Goal: Answer question/provide support: Answer question/provide support

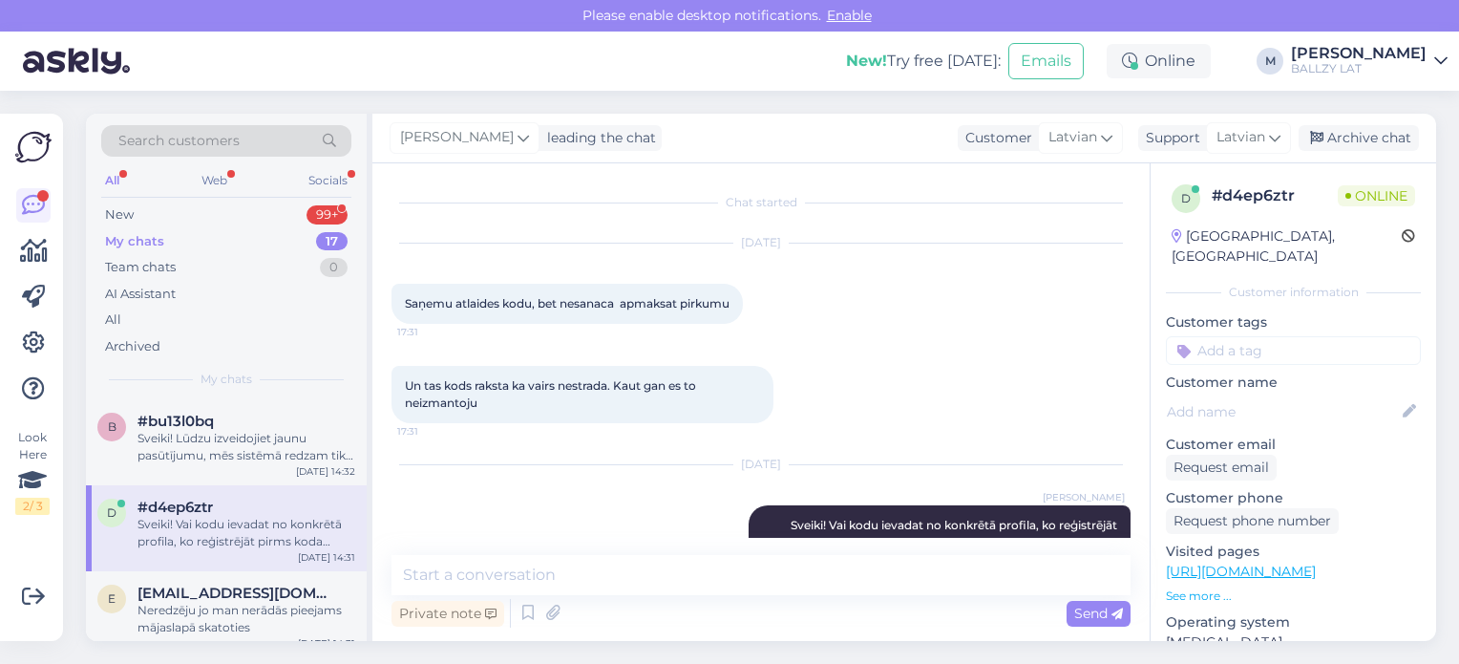
scroll to position [46, 0]
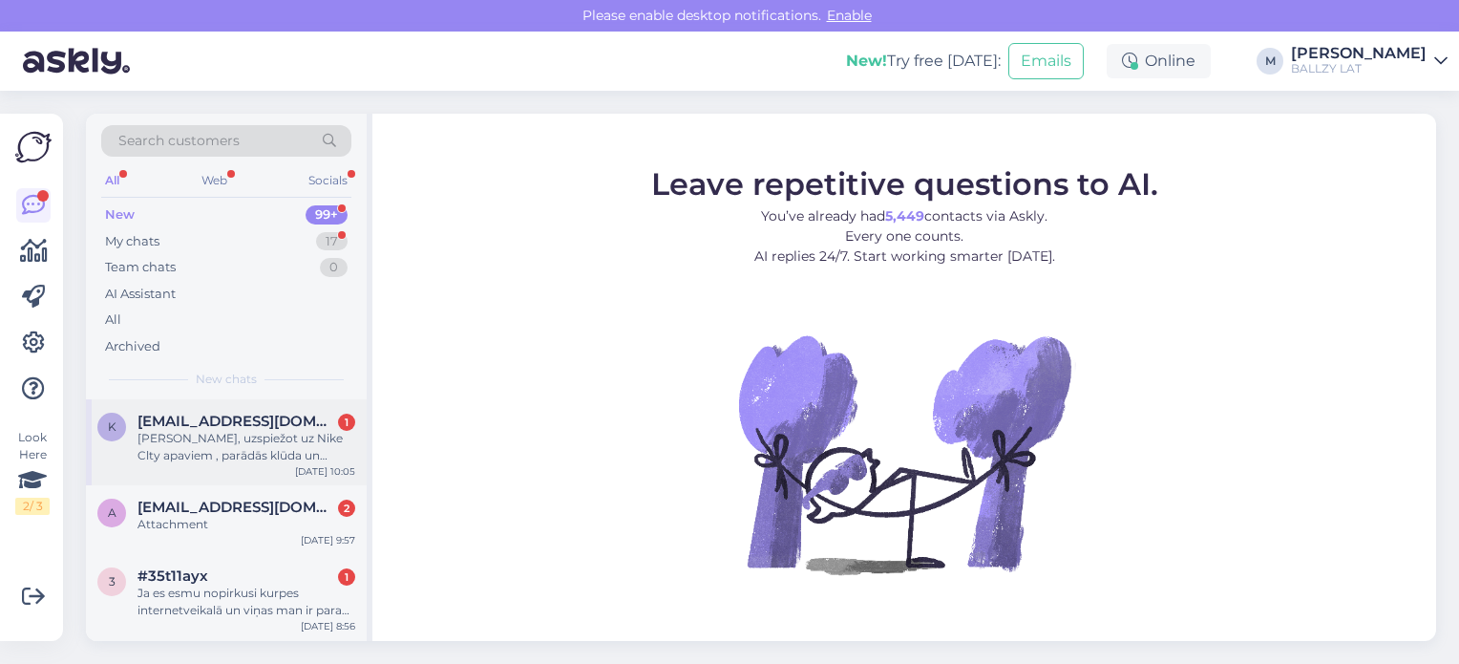
click at [263, 433] on div "Sveiki, uzspiežot uz Nike Clty apaviem , parādās klūda un nevaru iegadāties viņ…" at bounding box center [246, 447] width 218 height 34
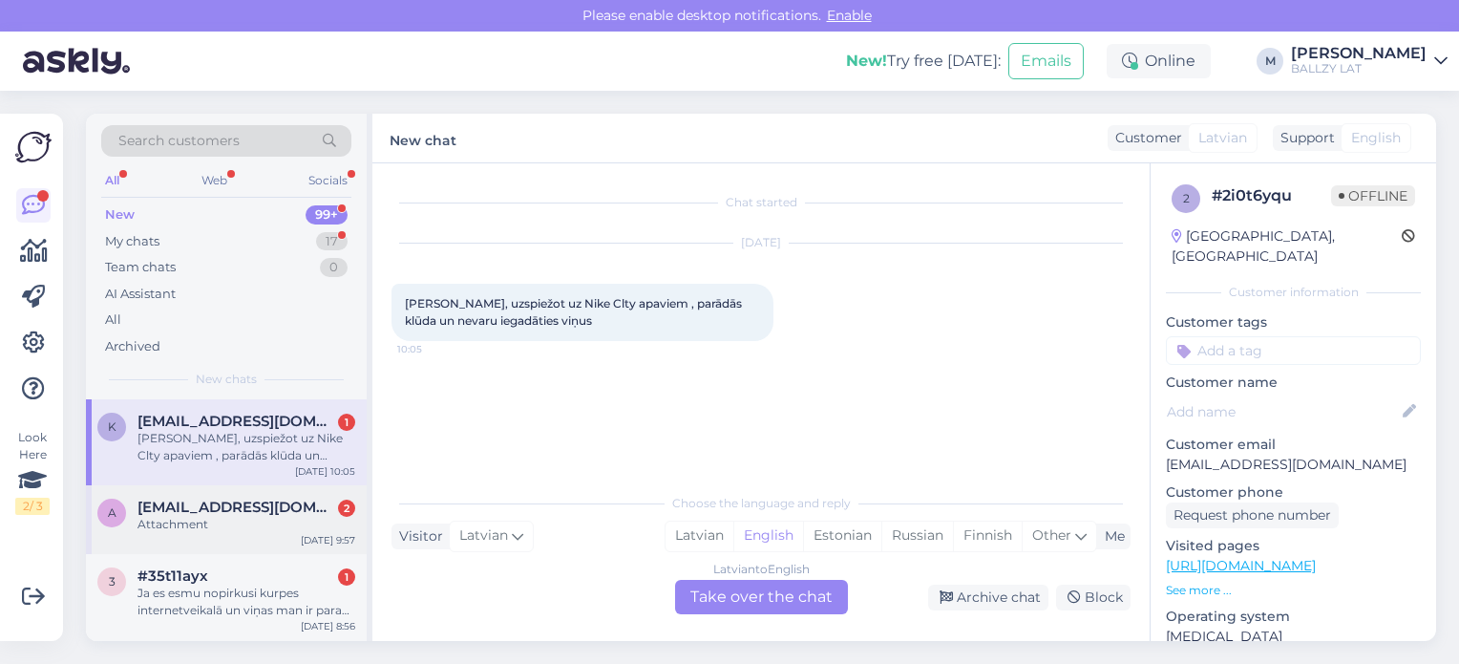
click at [290, 519] on div "Attachment" at bounding box center [246, 524] width 218 height 17
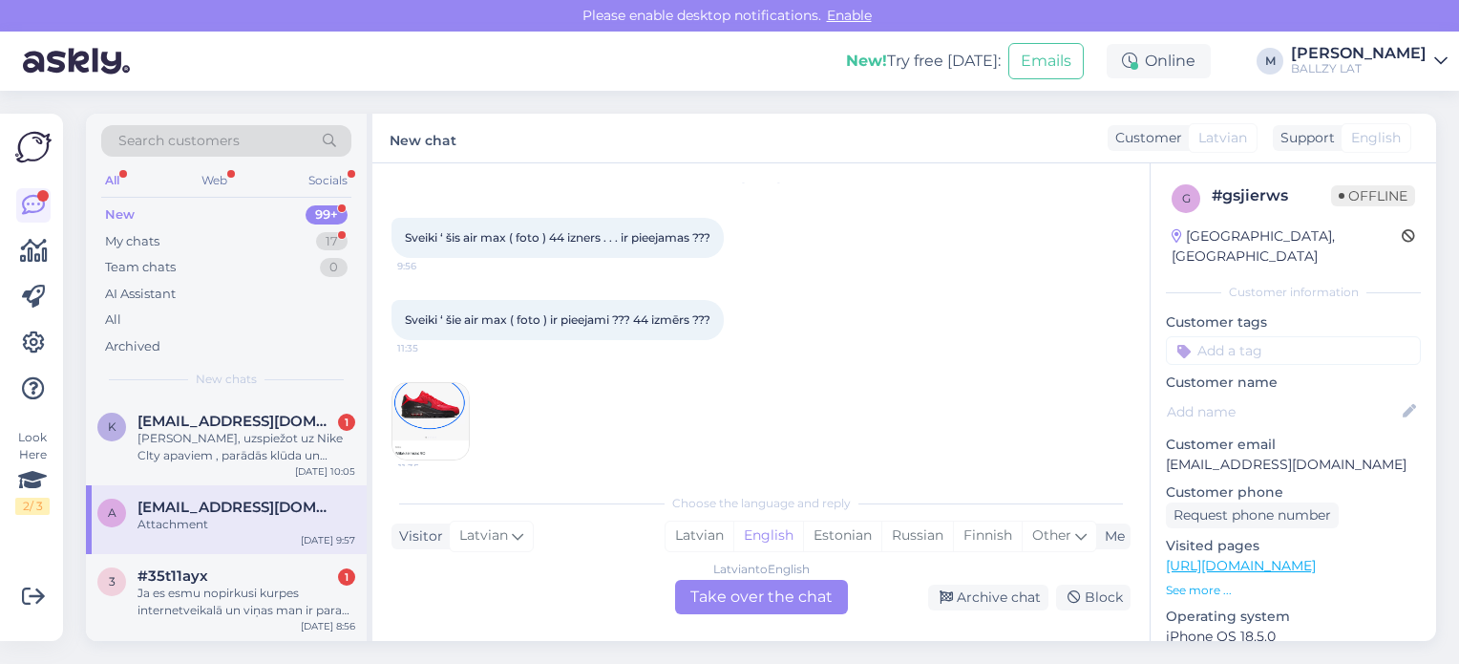
scroll to position [80, 0]
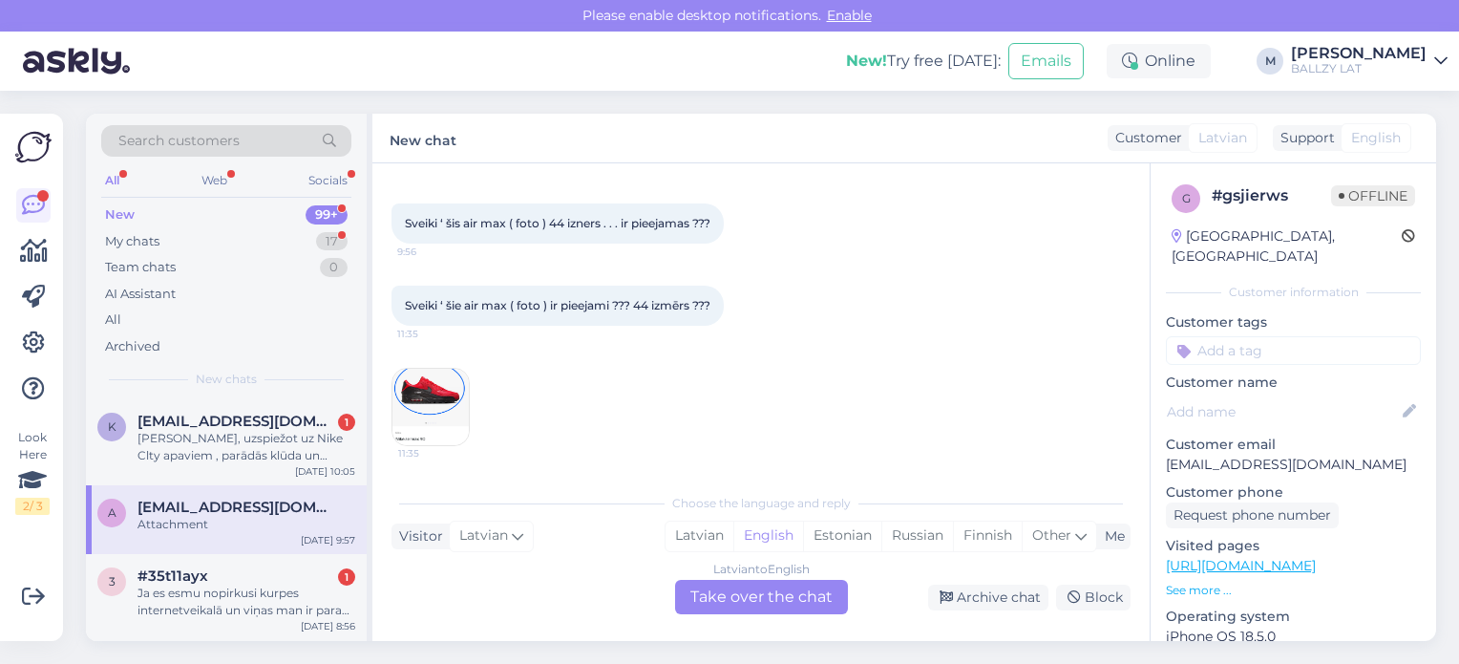
click at [409, 392] on img at bounding box center [430, 407] width 76 height 76
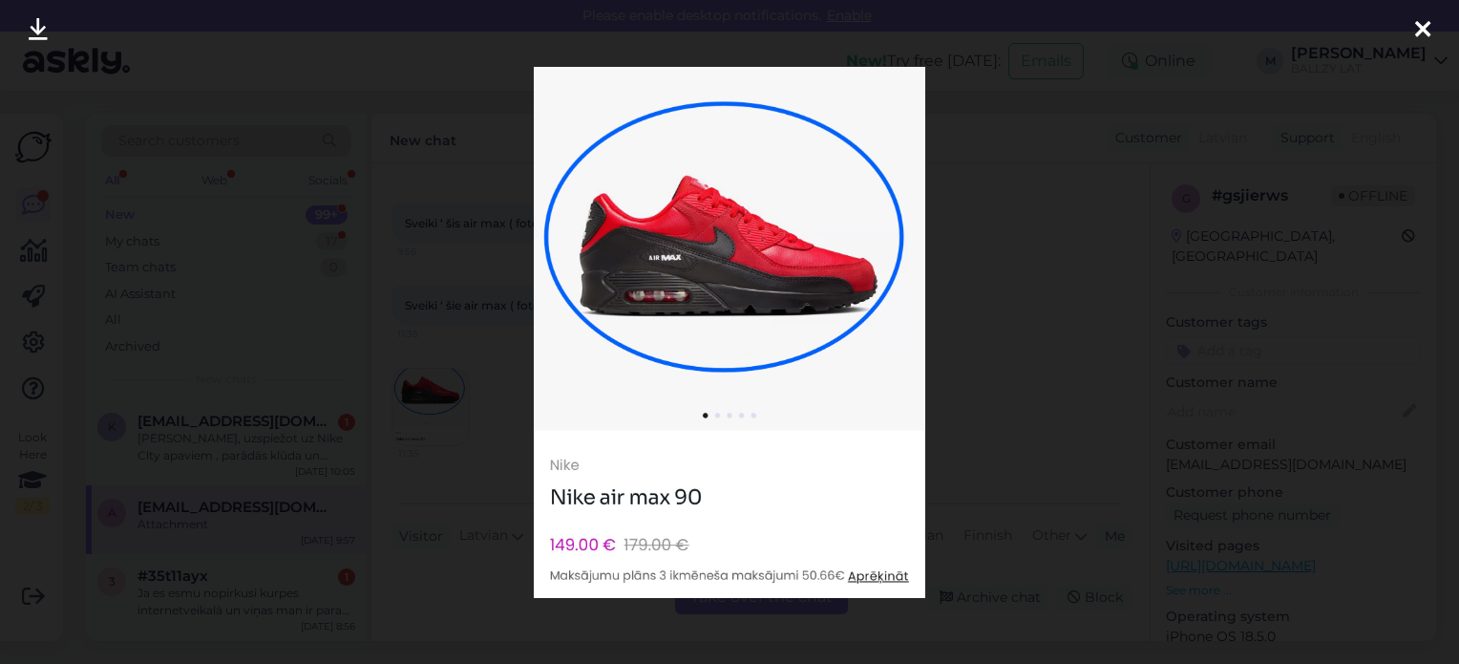
click at [1422, 30] on icon at bounding box center [1422, 30] width 15 height 25
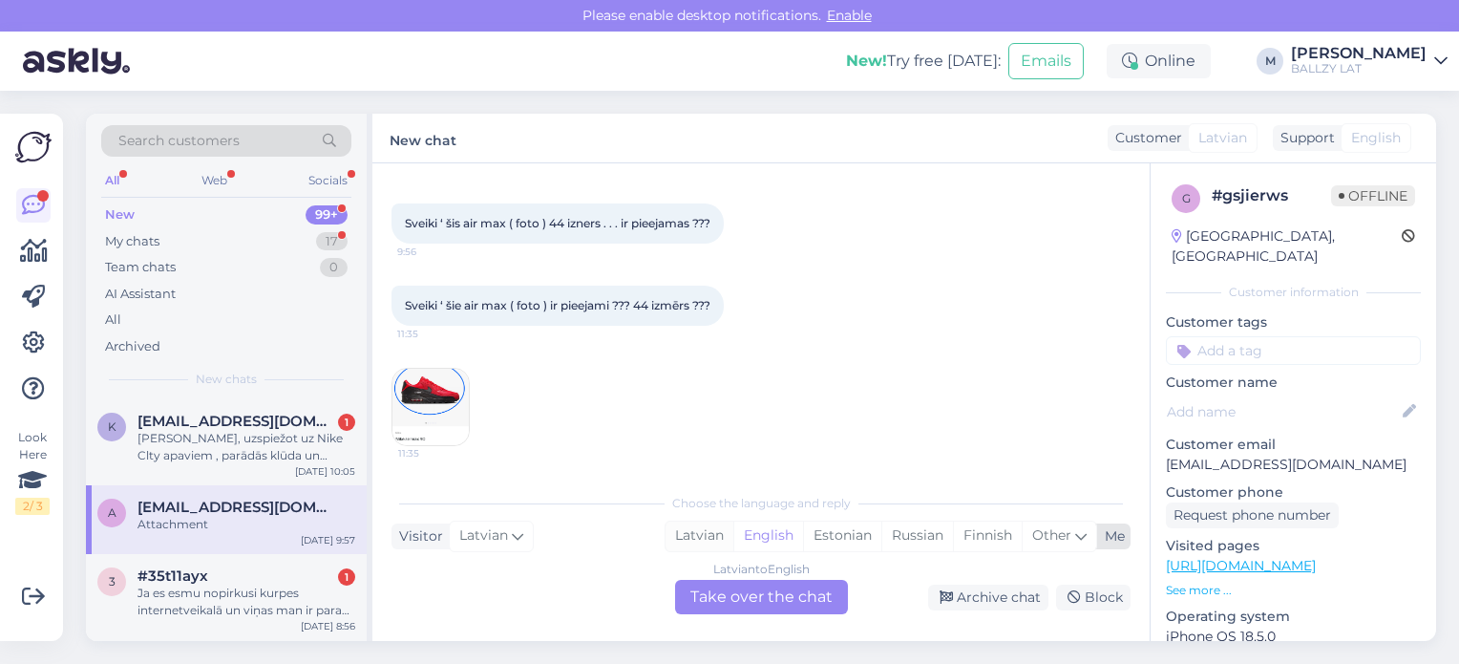
click at [701, 537] on div "Latvian" at bounding box center [699, 535] width 68 height 29
click at [768, 604] on div "Latvian to Latvian Take over the chat" at bounding box center [761, 597] width 173 height 34
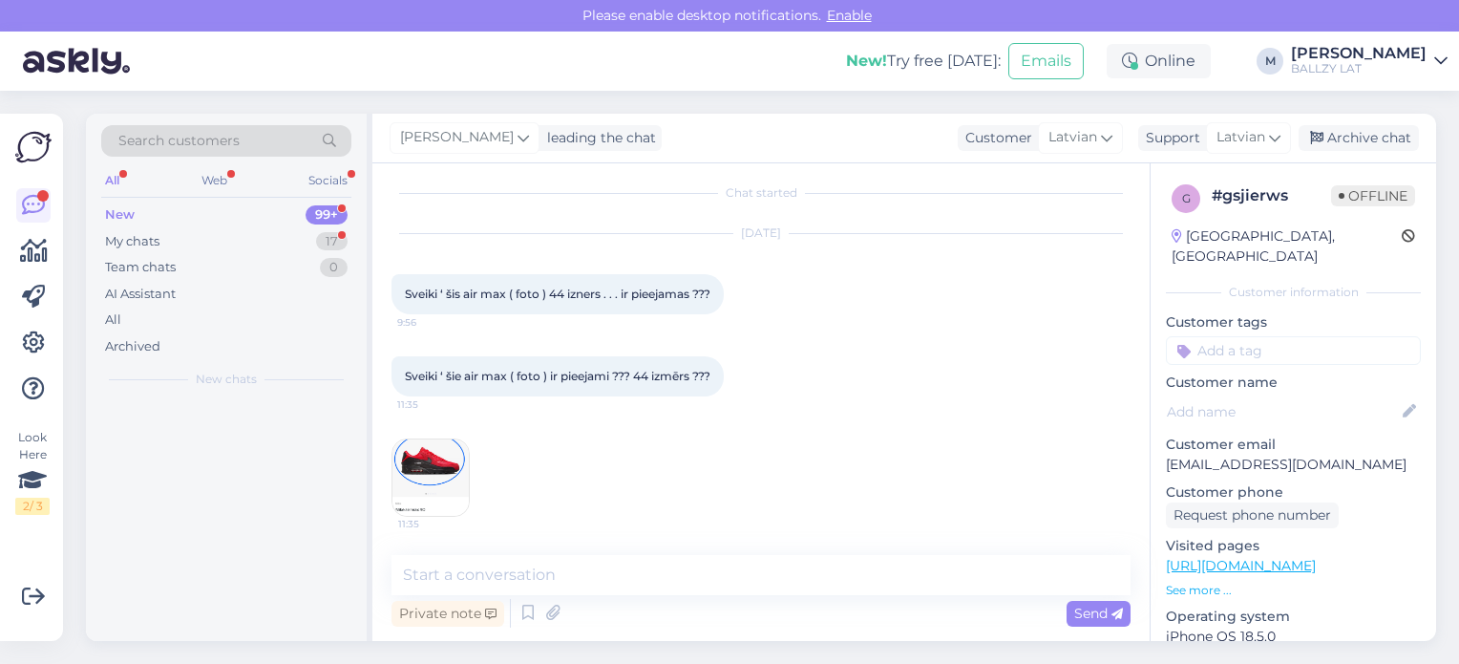
scroll to position [9, 0]
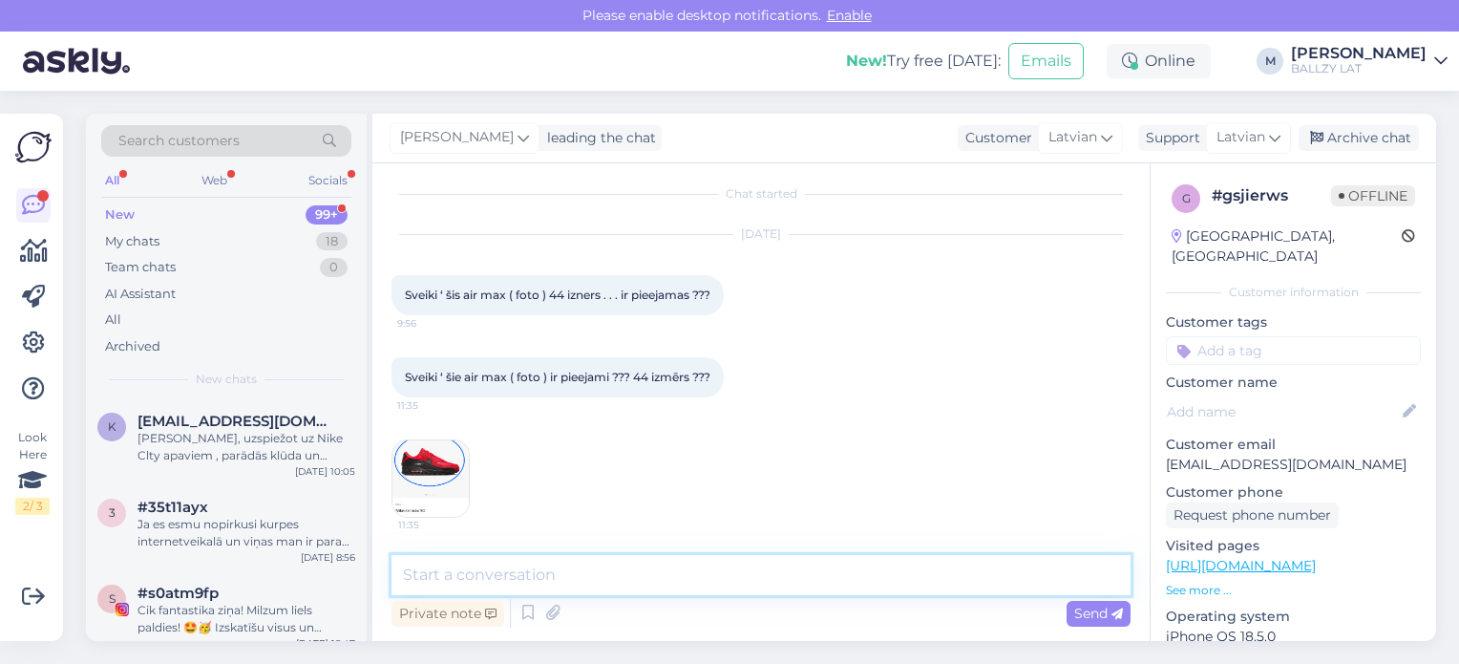
click at [584, 591] on textarea at bounding box center [760, 575] width 739 height 40
paste textarea "https://ballzy.eu/en/product/nike-air-max-90-if0670-600-8-5-cnf"
type textarea "Sveiki! Jā! https://ballzy.eu/en/product/nike-air-max-90-if0670-600-8-5-cnf"
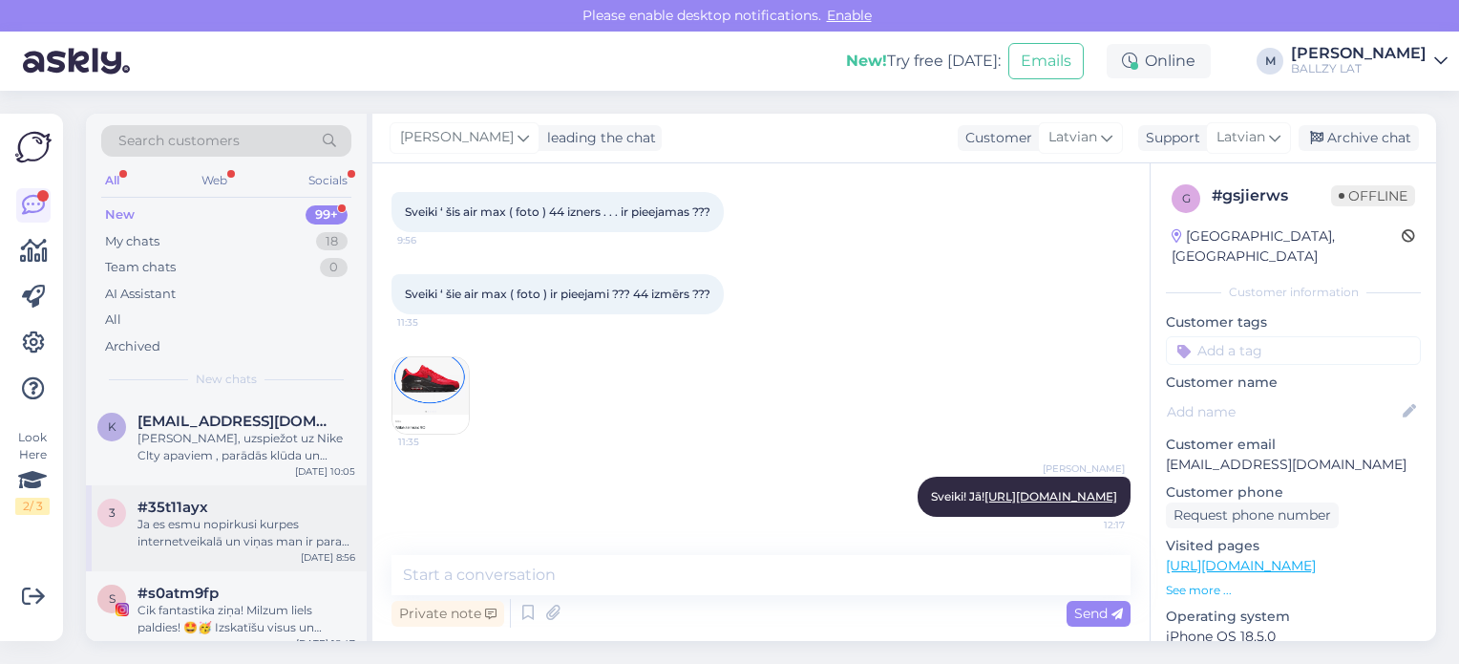
click at [233, 534] on div "Ja es esmu nopirkusi kurpes internetveikalā un viņas man ir parak lielas (2 izm…" at bounding box center [246, 533] width 218 height 34
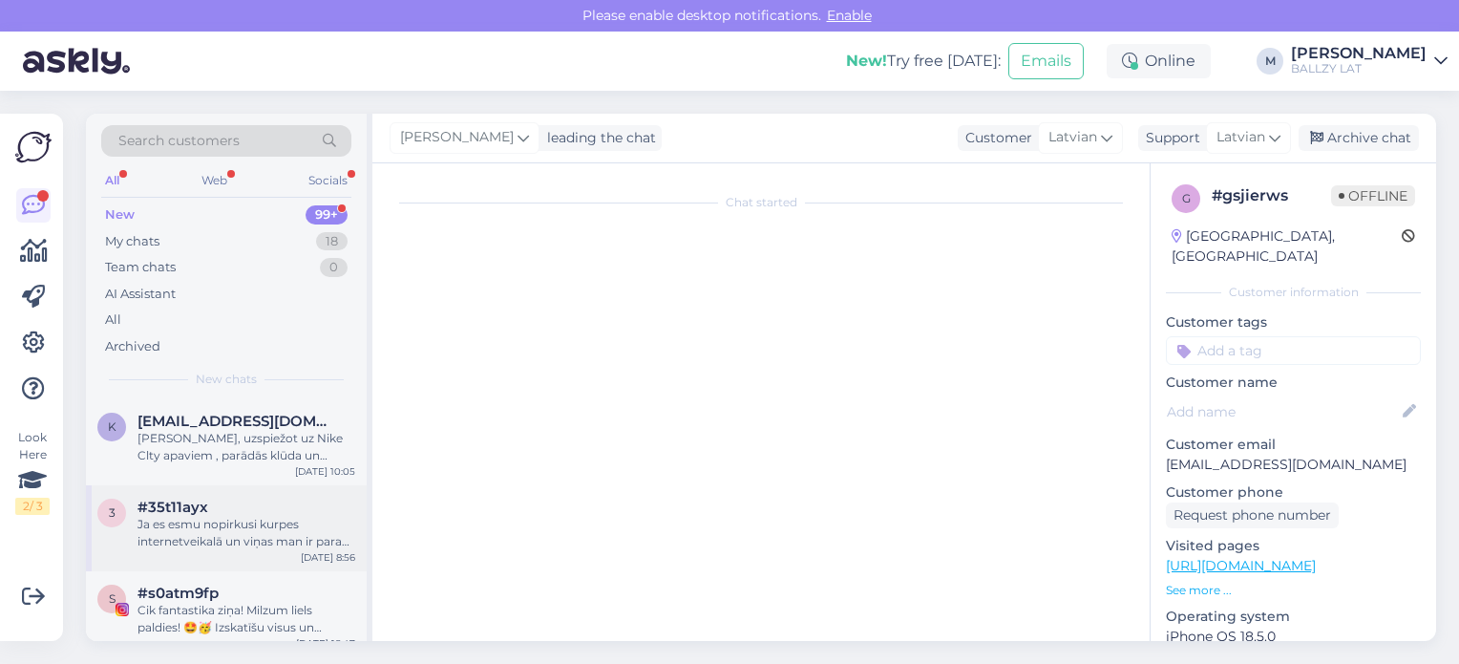
scroll to position [0, 0]
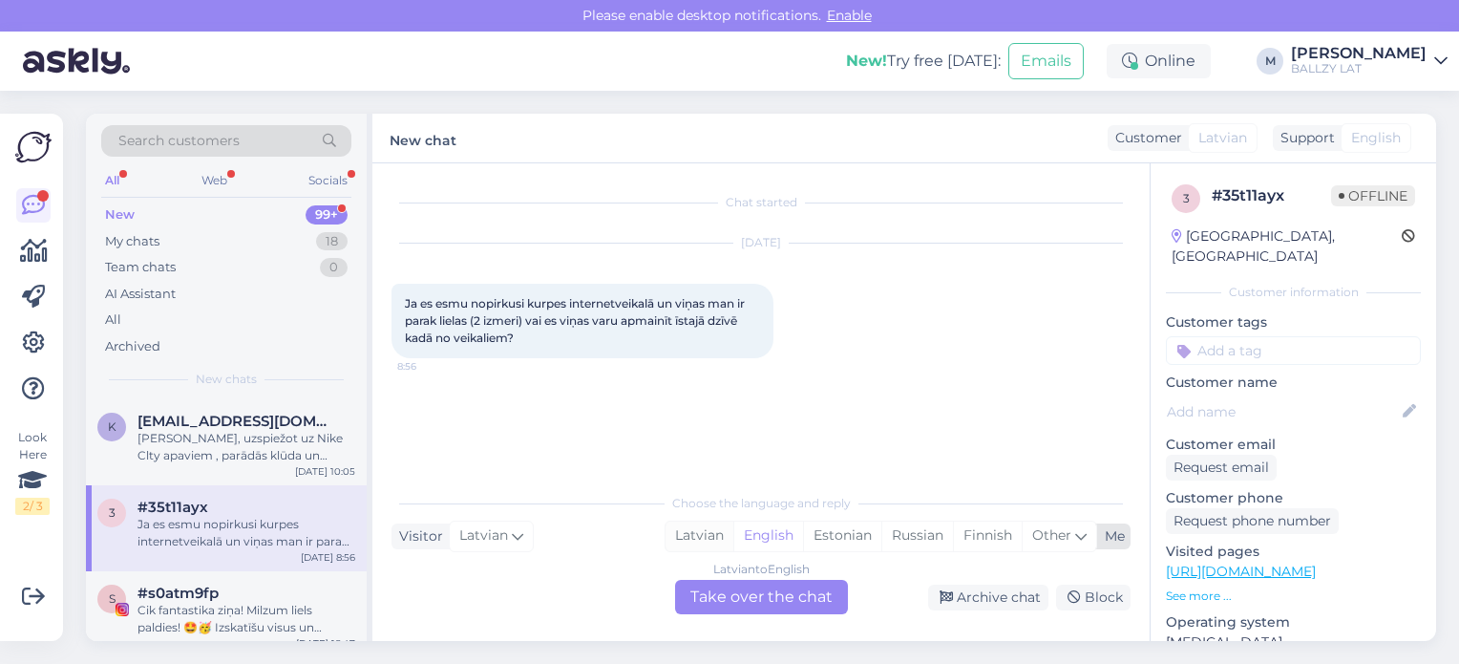
click at [706, 529] on div "Latvian" at bounding box center [699, 535] width 68 height 29
click at [735, 594] on div "Latvian to Latvian Take over the chat" at bounding box center [761, 597] width 173 height 34
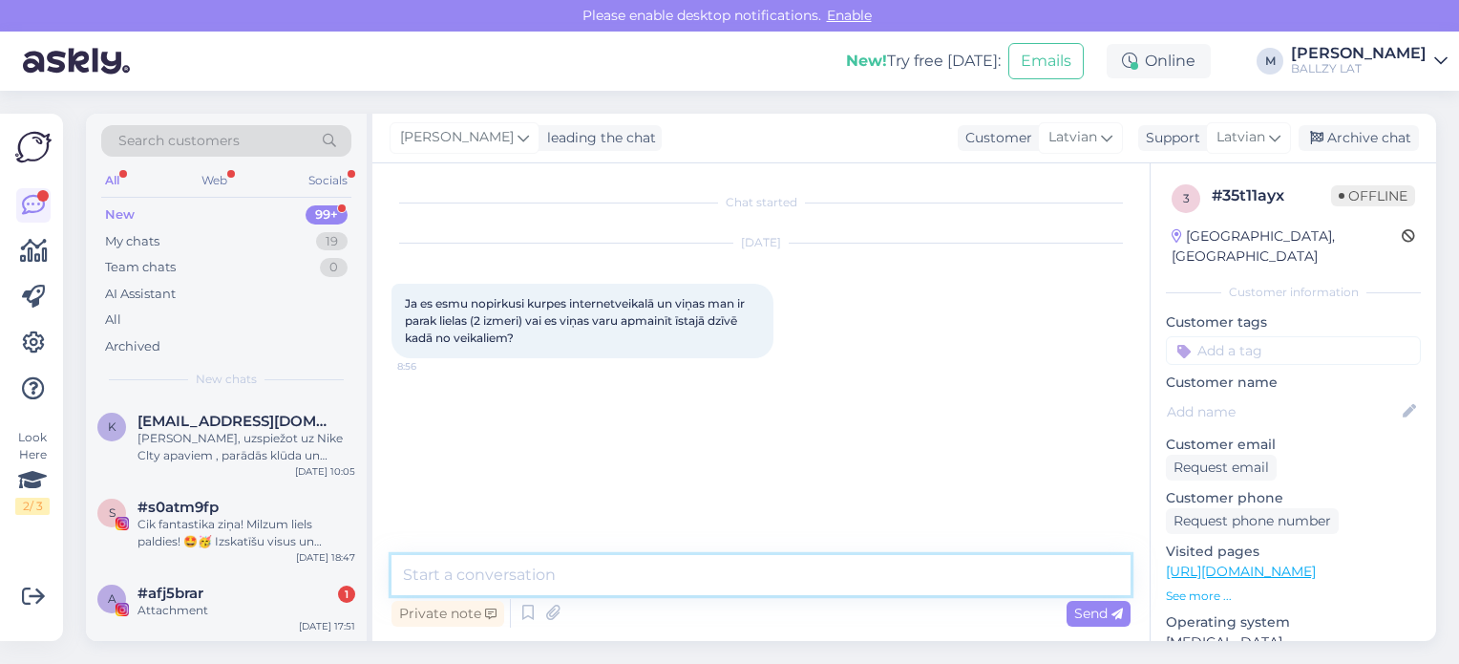
click at [614, 581] on textarea at bounding box center [760, 575] width 739 height 40
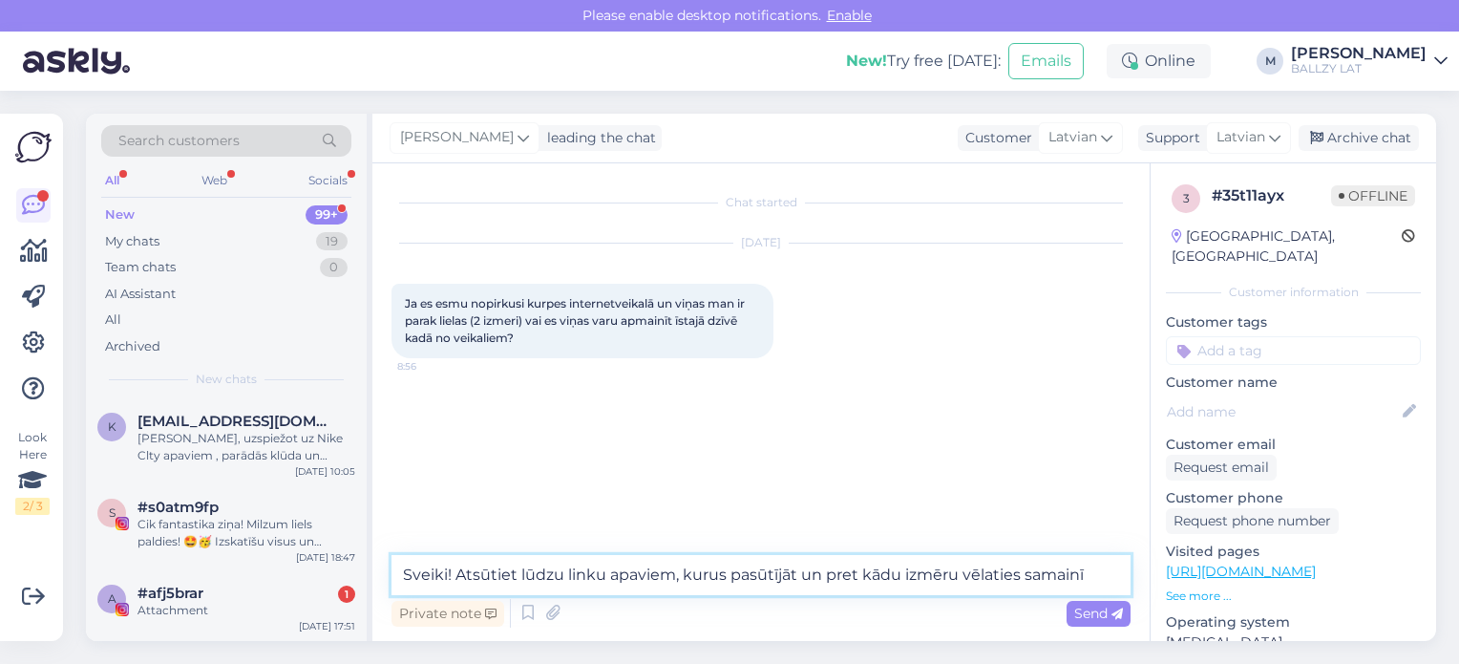
type textarea "Sveiki! Atsūtiet lūdzu linku apaviem, kurus pasūtījāt un pret kādu izmēru vēlat…"
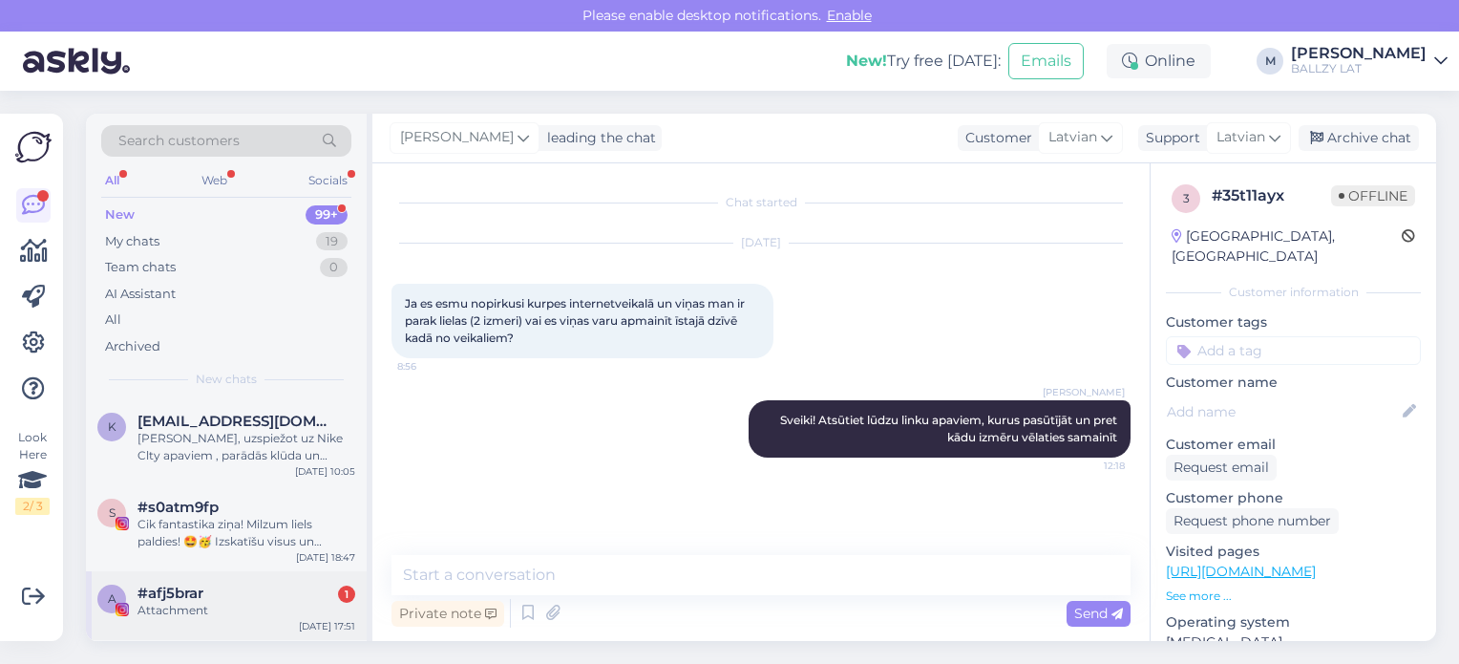
click at [212, 586] on div "#afj5brar 1" at bounding box center [246, 592] width 218 height 17
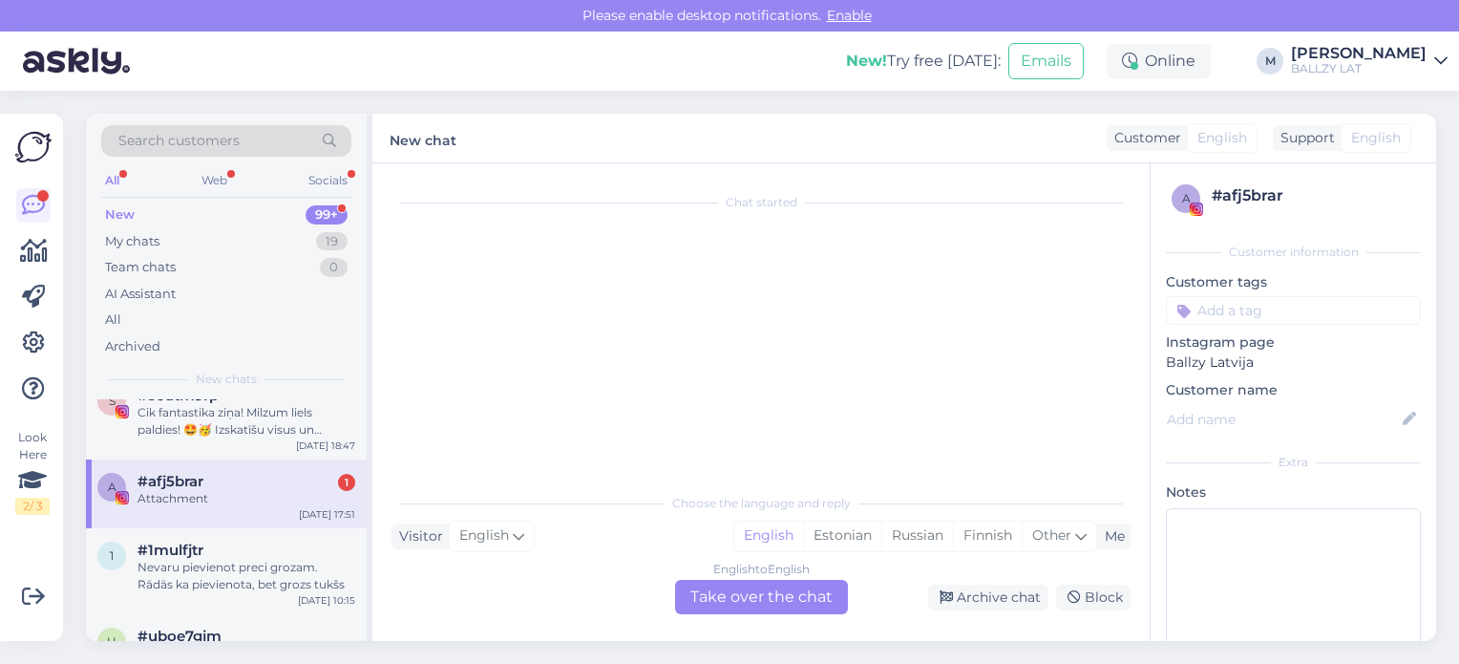
scroll to position [115, 0]
click at [212, 586] on div "Nevaru pievienot preci grozam. Rādās ka pievienota, bet grozs tukšs" at bounding box center [246, 573] width 218 height 34
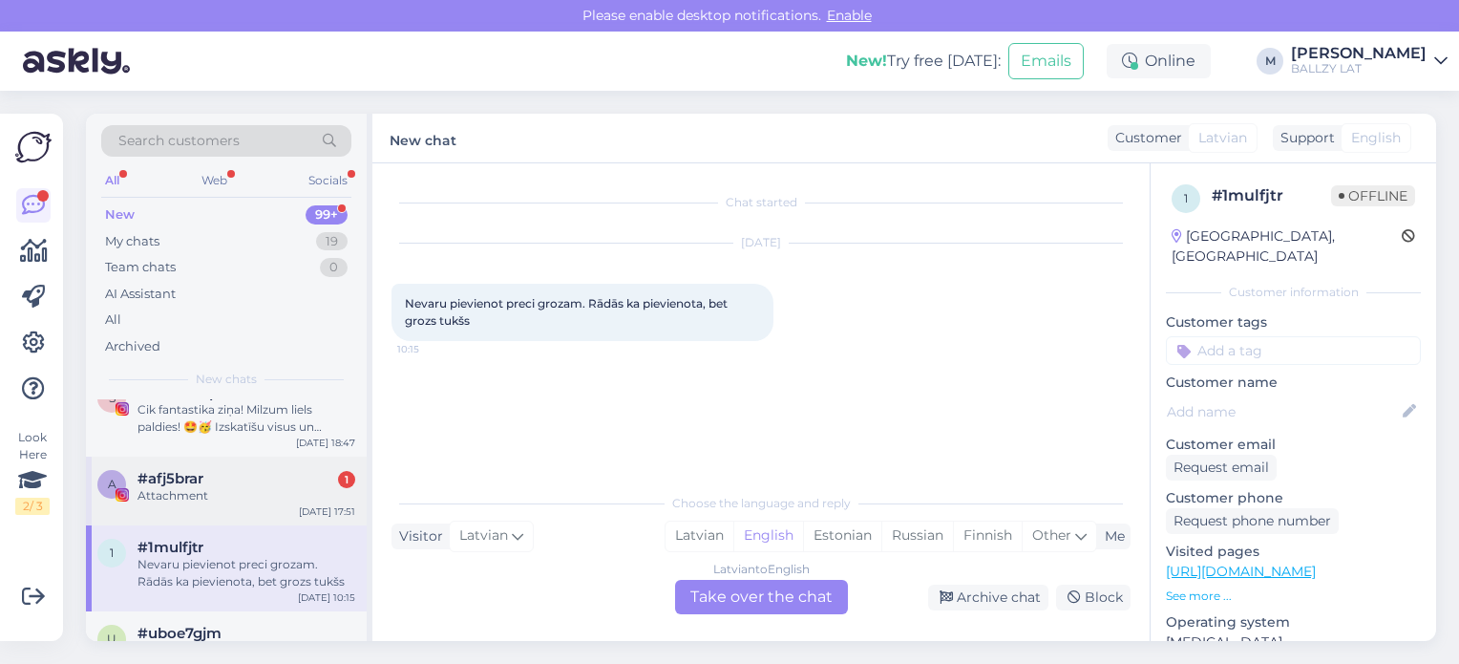
click at [290, 478] on div "#afj5brar 1" at bounding box center [246, 478] width 218 height 17
